Goal: Navigation & Orientation: Find specific page/section

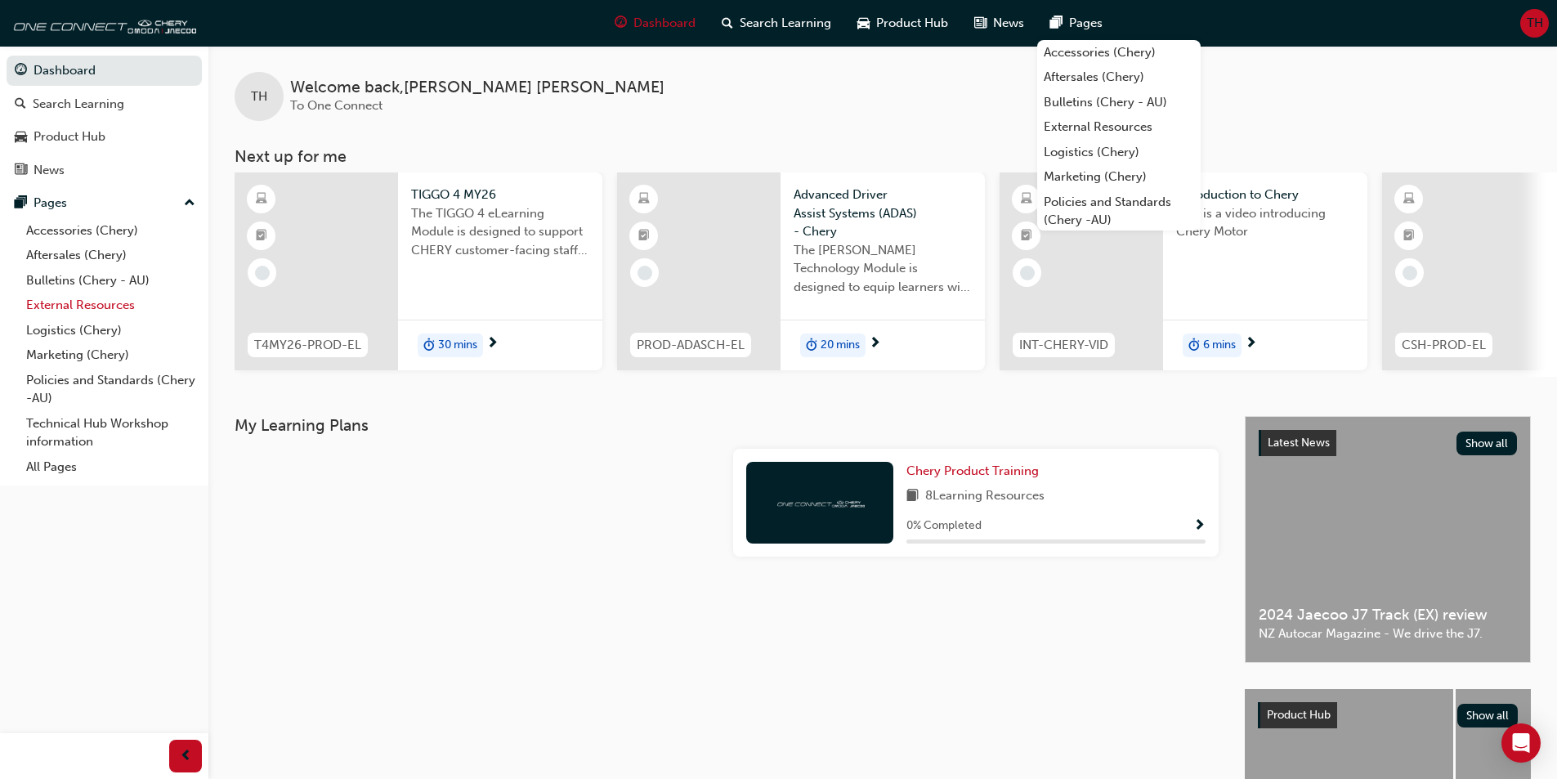
click at [75, 295] on link "External Resources" at bounding box center [111, 305] width 182 height 25
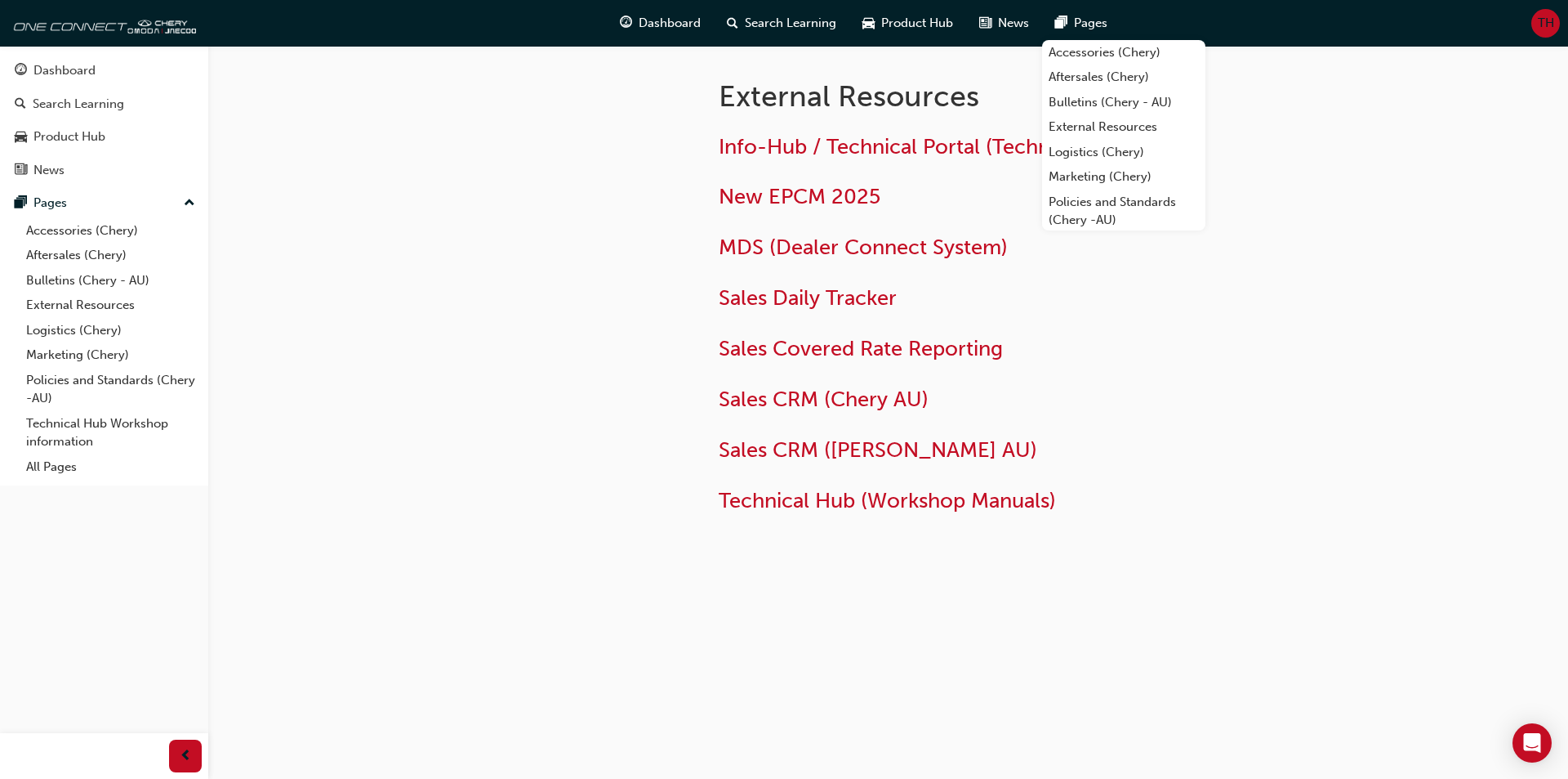
drag, startPoint x: 713, startPoint y: 62, endPoint x: 700, endPoint y: 65, distance: 13.3
click at [700, 65] on div "External Resources Info-Hub / Technical Portal (Technical Cases) New EPCM 2025 …" at bounding box center [1035, 292] width 687 height 493
click at [1244, 255] on h2 "MDS (Dealer Connect System)" at bounding box center [983, 248] width 531 height 26
click at [811, 248] on span "MDS (Dealer Connect System)" at bounding box center [862, 247] width 289 height 25
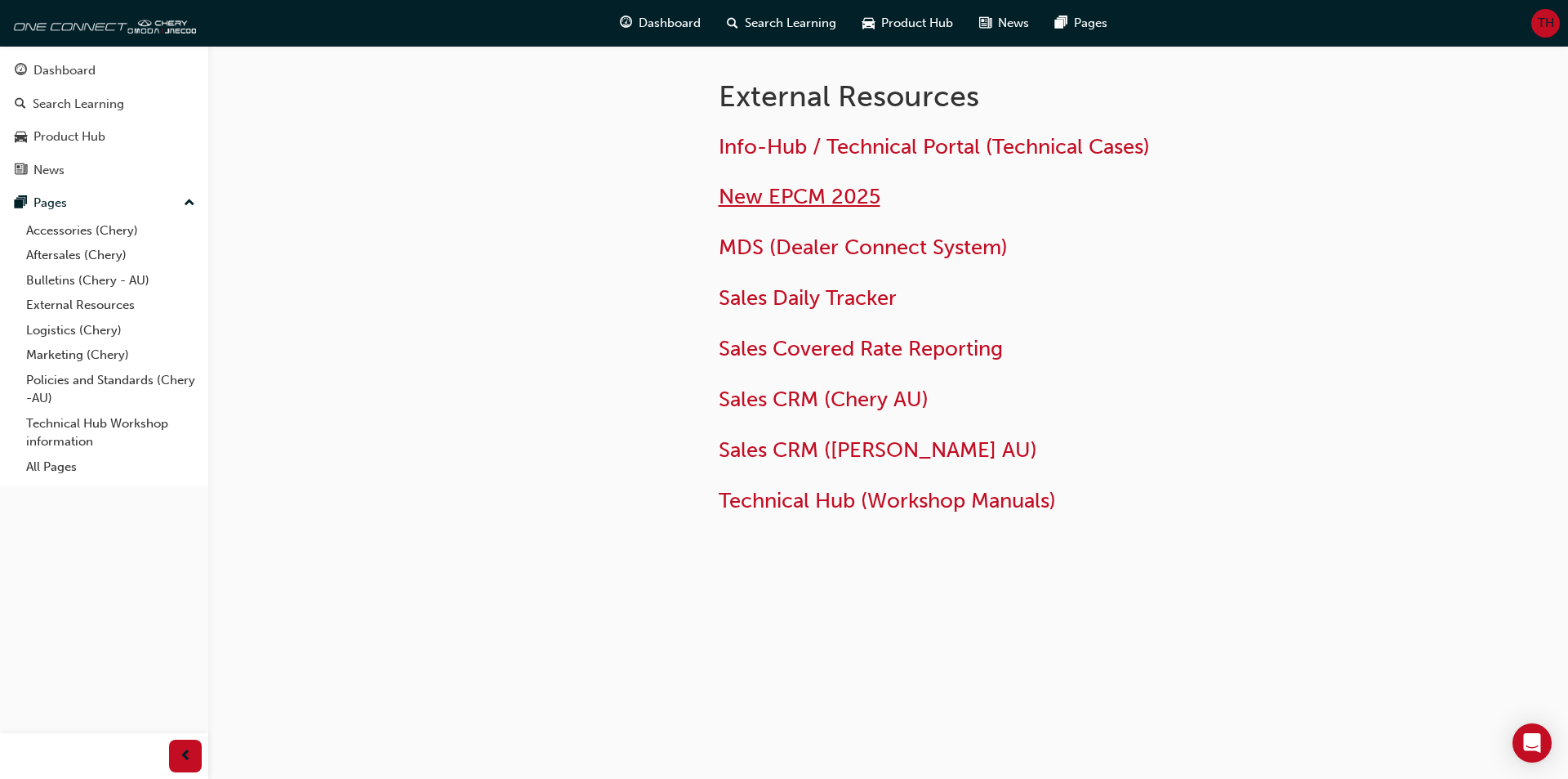
click at [802, 194] on span "New EPCM 2025" at bounding box center [799, 196] width 162 height 25
